Goal: Information Seeking & Learning: Learn about a topic

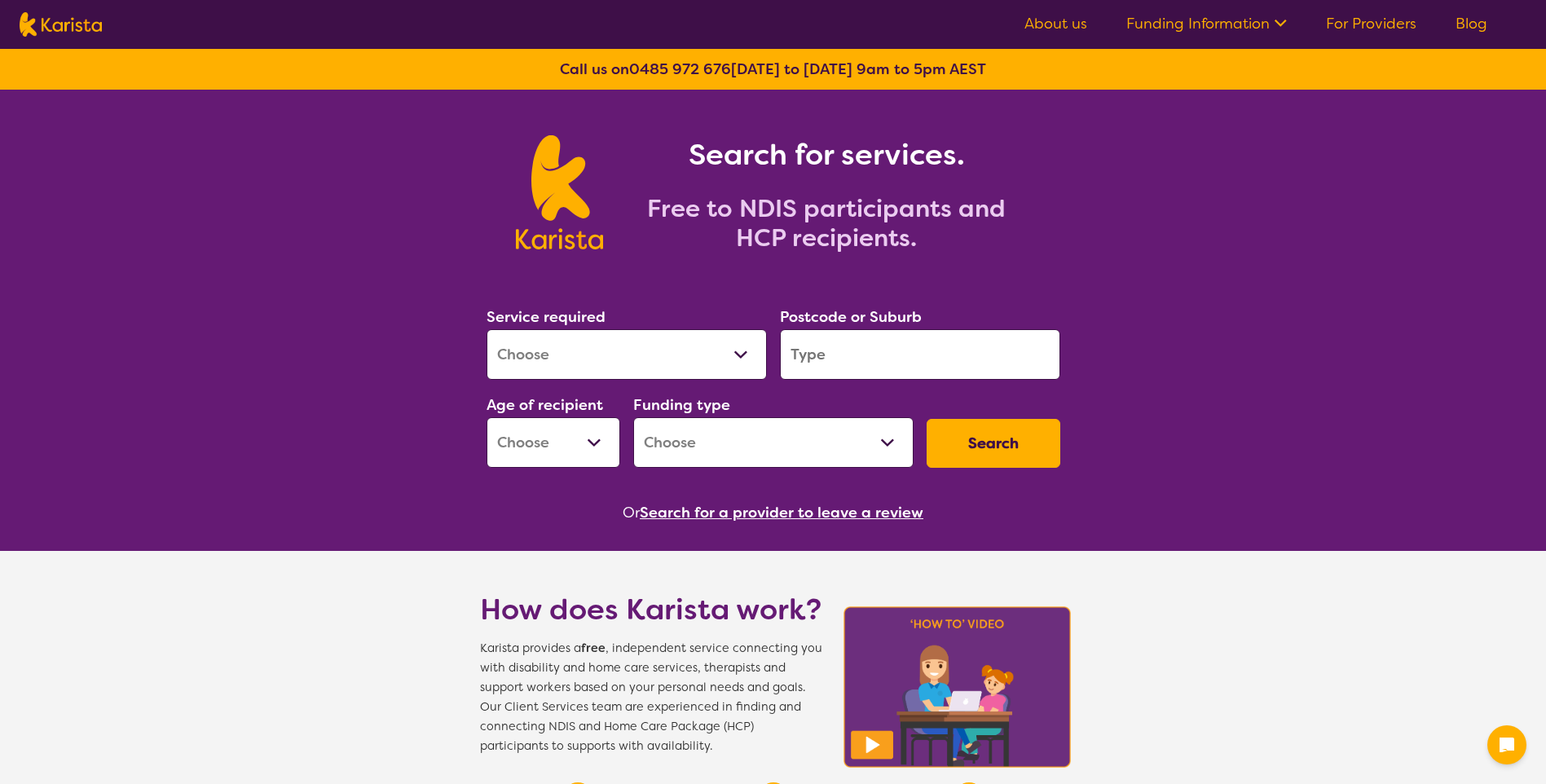
select select "[MEDICAL_DATA]"
click at [486, 329] on select "Allied Health Assistant Assessment ([MEDICAL_DATA] or [MEDICAL_DATA]) Behaviour…" at bounding box center [626, 354] width 280 height 50
click at [886, 339] on input "search" at bounding box center [920, 354] width 280 height 50
type input "3064"
click at [926, 419] on button "Search" at bounding box center [993, 444] width 133 height 49
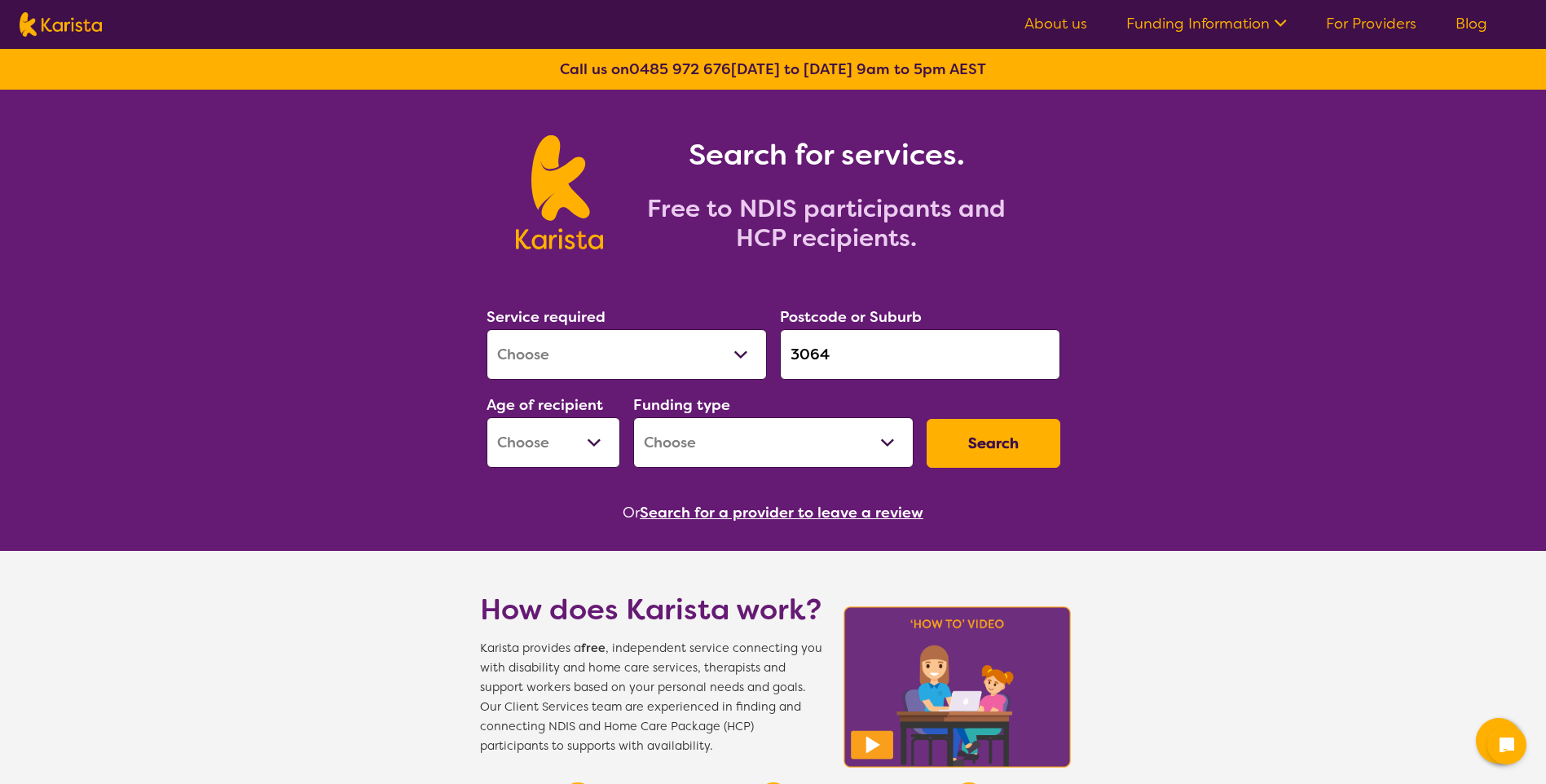
click at [577, 423] on select "Early Childhood - 0 to 9 Child - 10 to 11 Adolescent - 12 to 17 Adult - 18 to 6…" at bounding box center [553, 442] width 133 height 50
select select "AG"
click at [486, 417] on select "Early Childhood - 0 to 9 Child - 10 to 11 Adolescent - 12 to 17 Adult - 18 to 6…" at bounding box center [553, 442] width 133 height 50
click at [712, 451] on select "Home Care Package (HCP) National Disability Insurance Scheme (NDIS) I don't know" at bounding box center [773, 442] width 280 height 50
select select "NDIS"
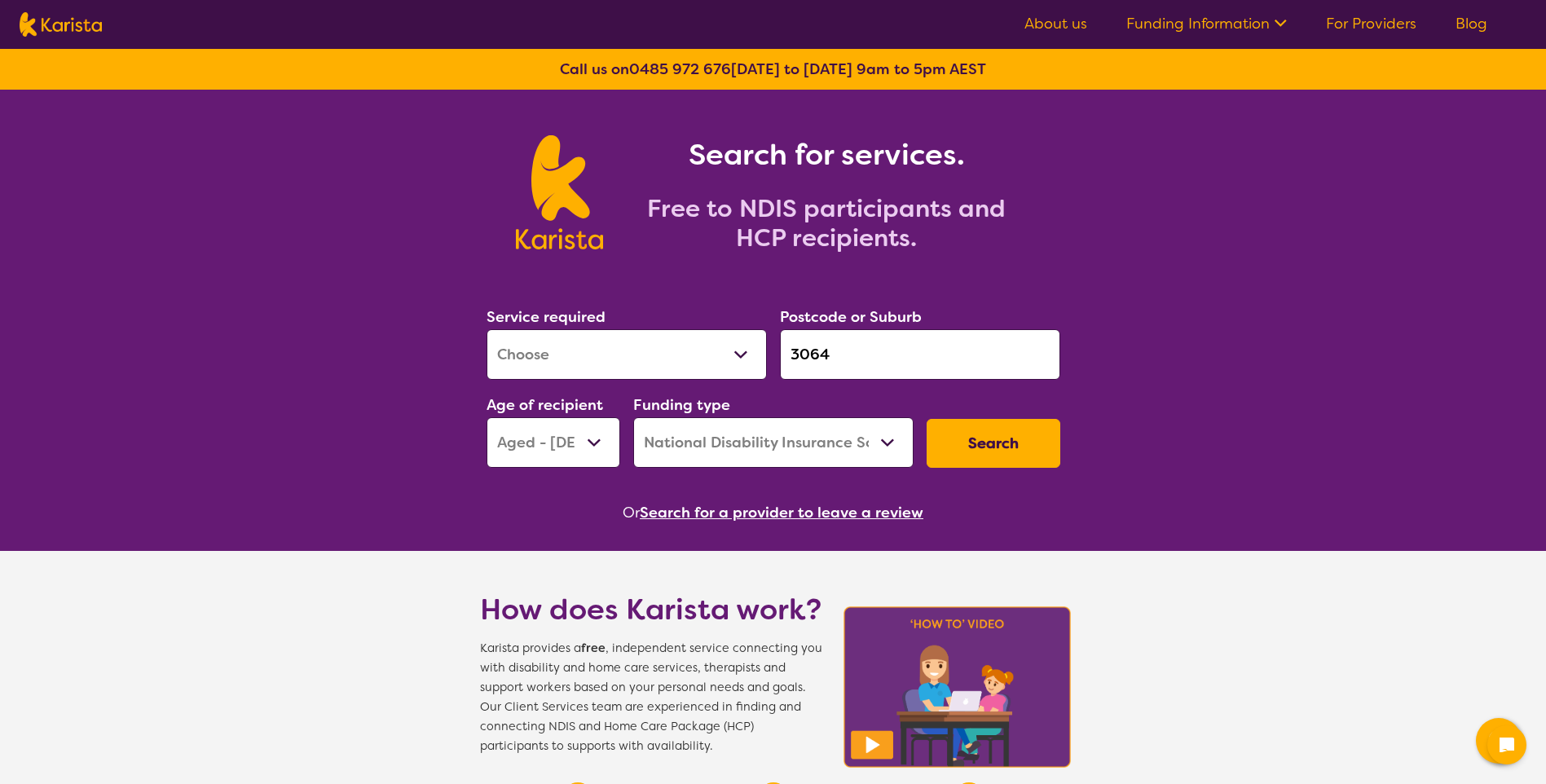
click at [633, 417] on select "Home Care Package (HCP) National Disability Insurance Scheme (NDIS) I don't know" at bounding box center [773, 442] width 280 height 50
click at [1009, 438] on button "Search" at bounding box center [993, 444] width 133 height 49
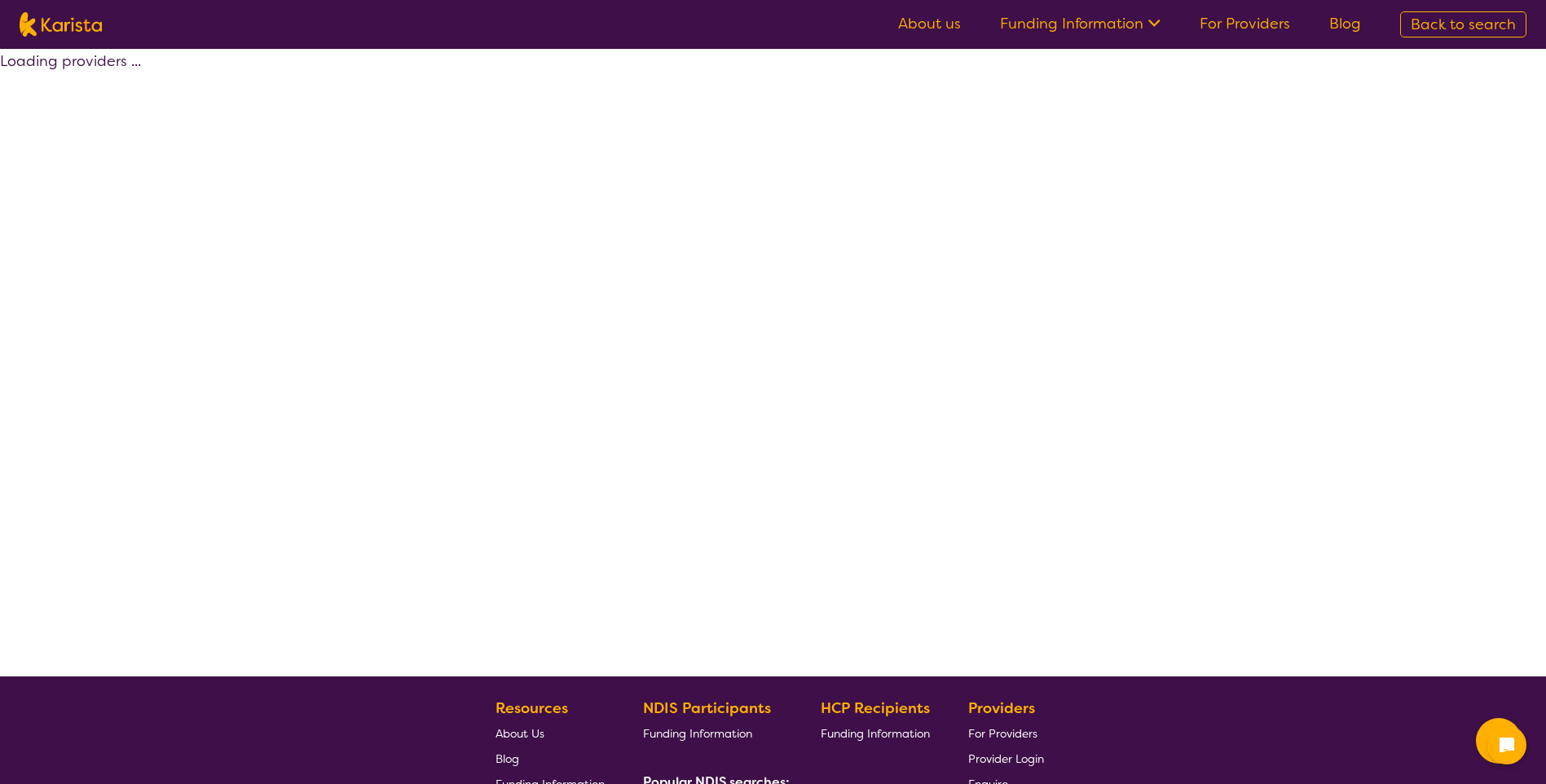
select select "by_score"
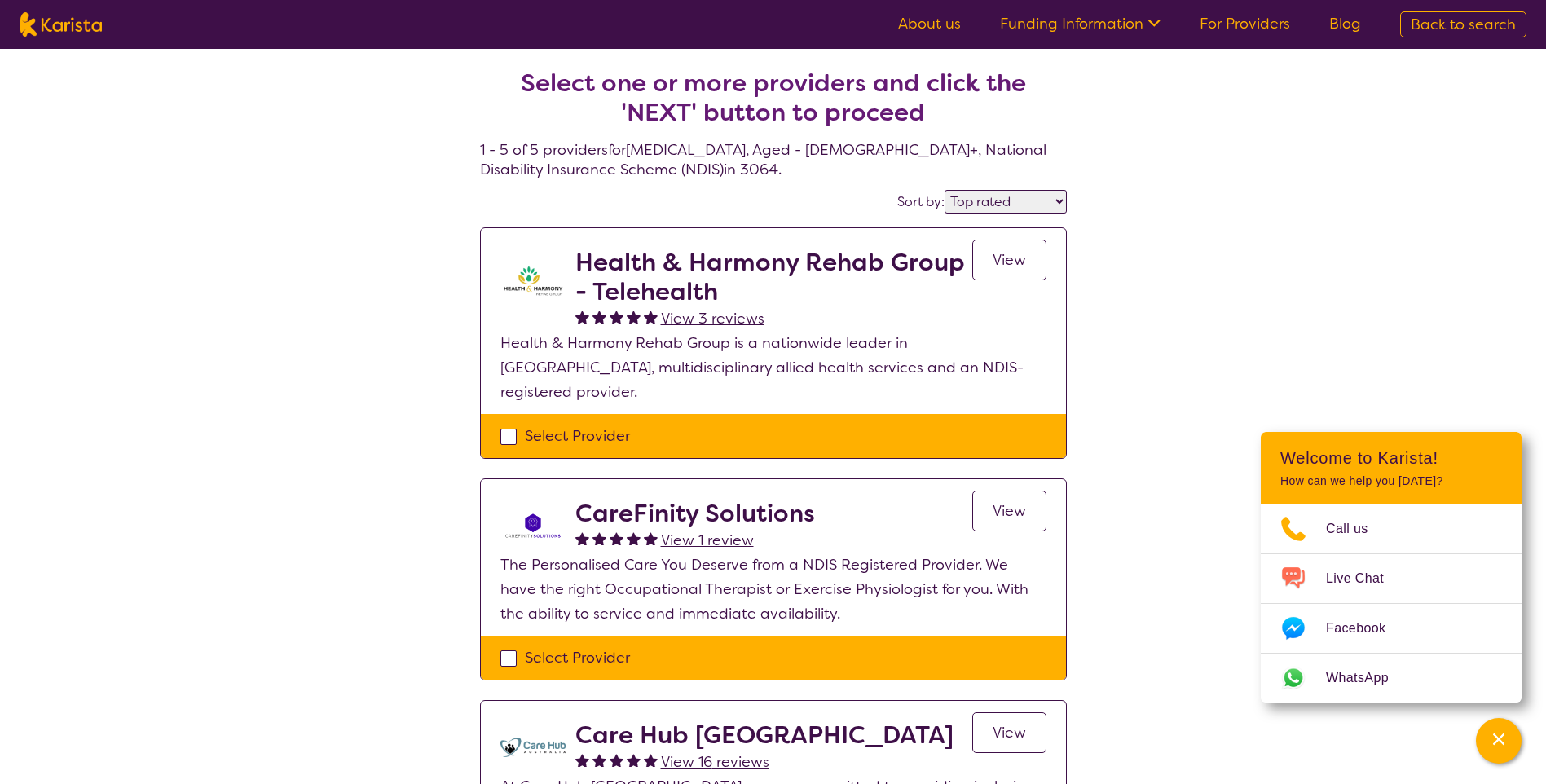
click at [1147, 273] on div "Select one or more providers and click the 'NEXT' button to proceed 1 - 5 of 5 …" at bounding box center [773, 725] width 1546 height 1353
click at [55, 26] on img at bounding box center [61, 25] width 82 height 25
select select "[MEDICAL_DATA]"
select select "AG"
select select "NDIS"
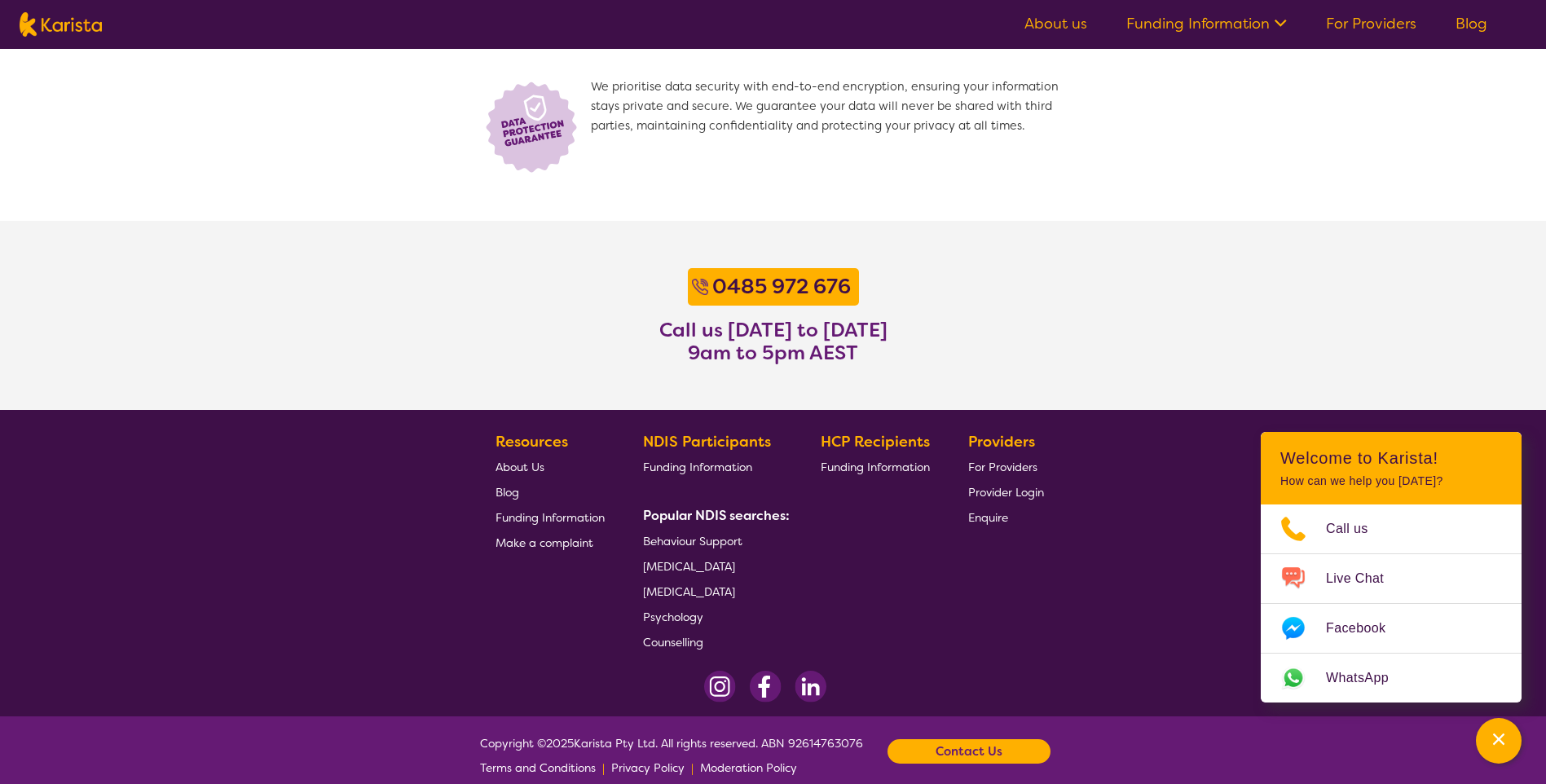
scroll to position [1159, 0]
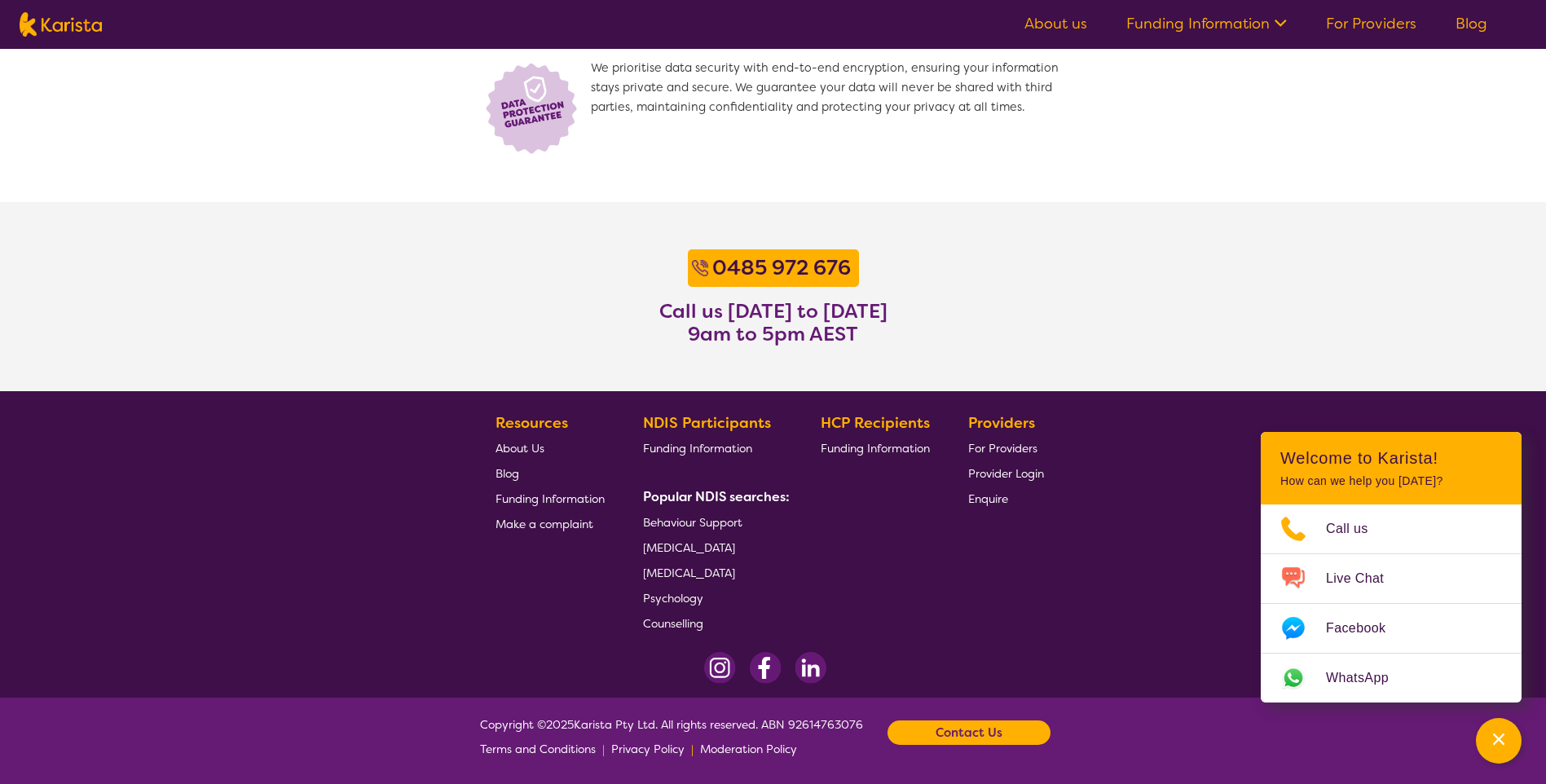
click at [1109, 230] on section "[PHONE_NUMBER] Call us [DATE] to [DATE] 9am to 5pm AEST" at bounding box center [773, 297] width 1546 height 189
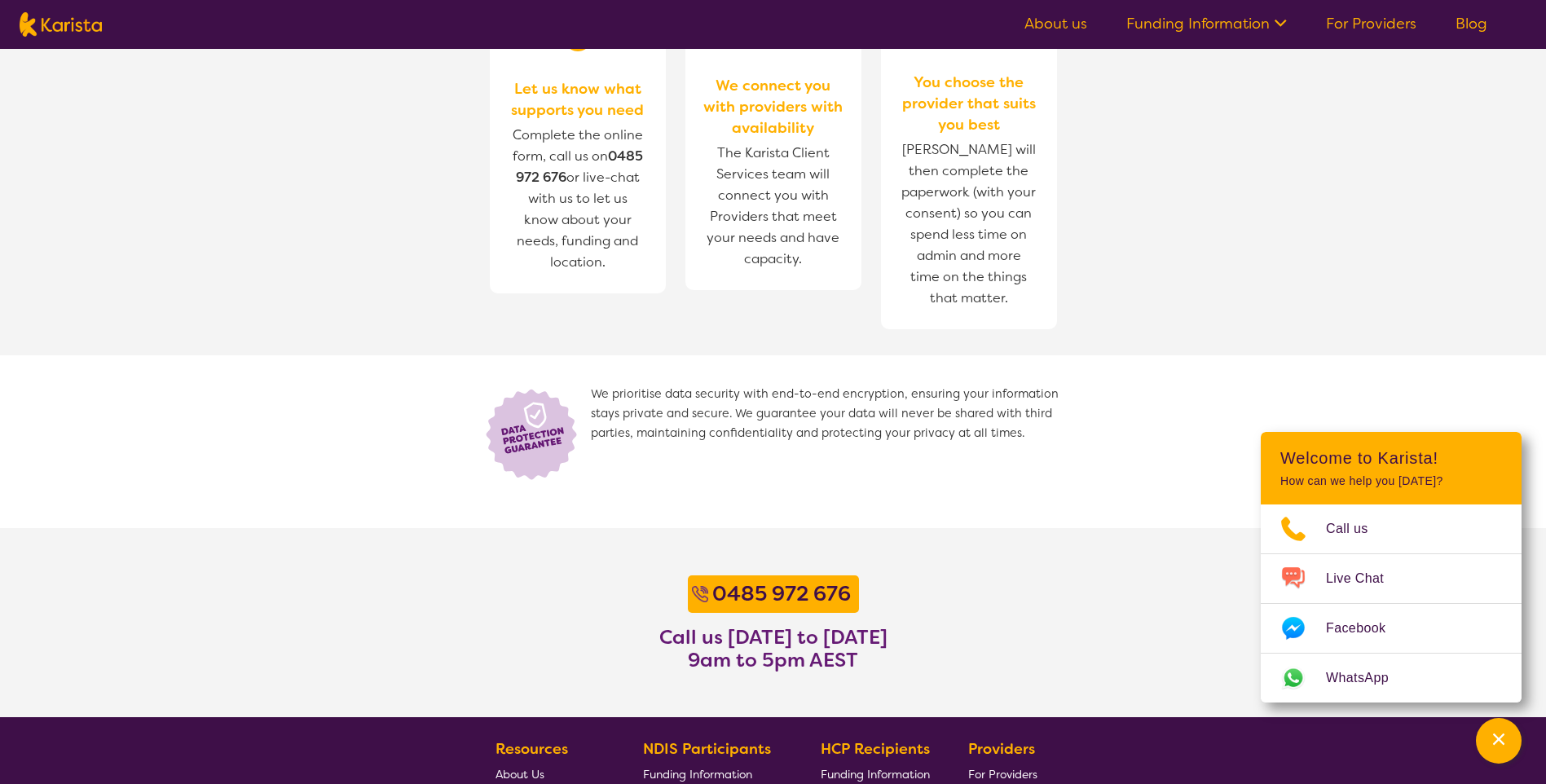
scroll to position [752, 0]
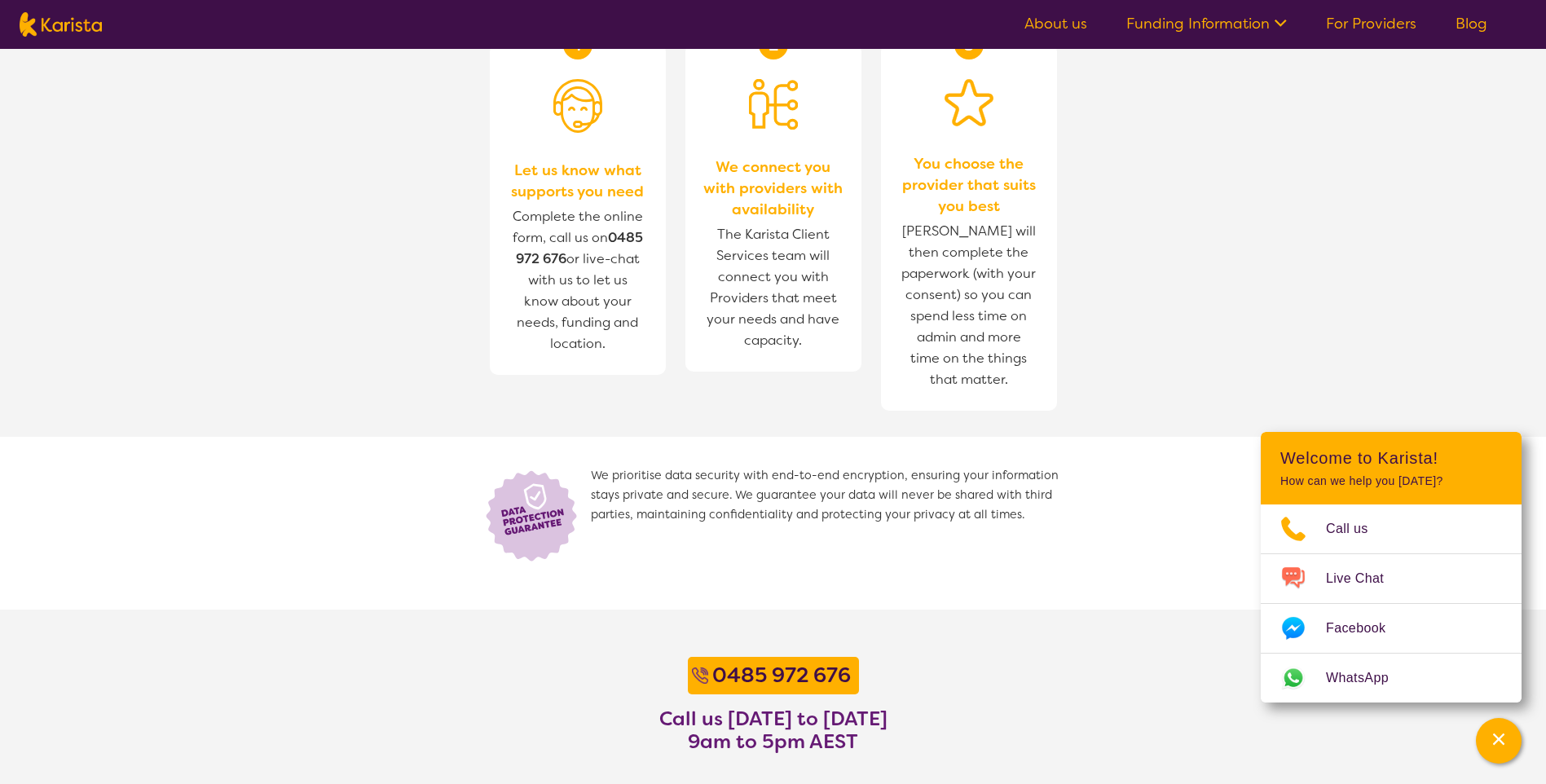
click at [1062, 19] on link "About us" at bounding box center [1056, 24] width 62 height 20
